Goal: Register for event/course

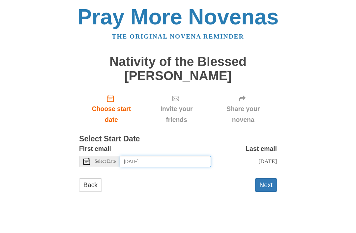
click at [176, 161] on input "Friday, August 22nd" at bounding box center [165, 161] width 91 height 11
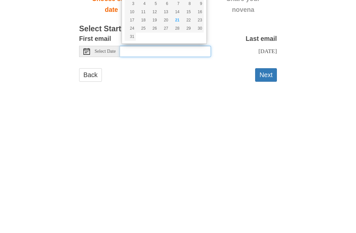
type input "Thursday, August 21st"
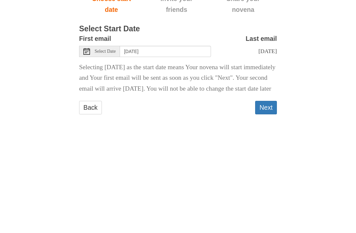
scroll to position [18, 0]
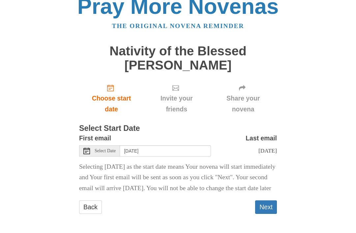
click at [270, 204] on button "Next" at bounding box center [266, 207] width 22 height 14
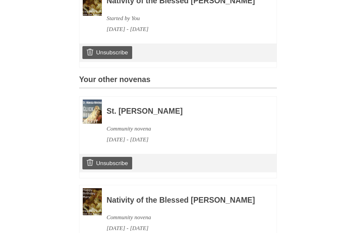
scroll to position [233, 0]
click at [125, 169] on link "Unsubscribe" at bounding box center [107, 162] width 50 height 13
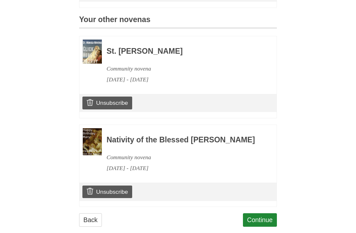
scroll to position [325, 0]
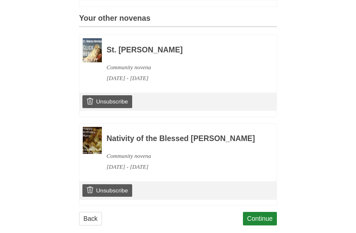
click at [263, 225] on link "Continue" at bounding box center [260, 219] width 34 height 14
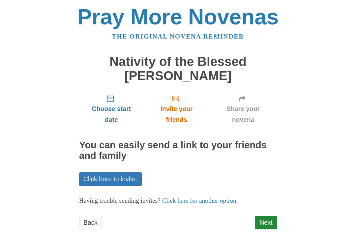
click at [269, 211] on div "Choose start date Invite your friends Share your novena You can easily send a l…" at bounding box center [178, 162] width 198 height 147
click at [267, 216] on link "Next" at bounding box center [266, 223] width 22 height 14
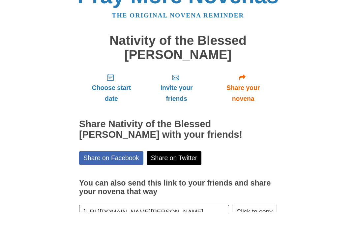
scroll to position [21, 0]
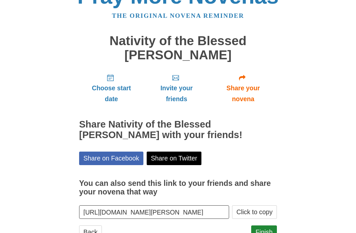
click at [267, 230] on link "Finish" at bounding box center [264, 232] width 26 height 14
